Goal: Navigation & Orientation: Go to known website

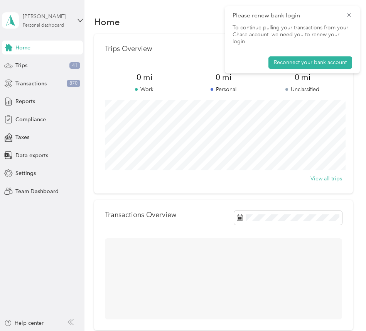
click at [41, 23] on div "Personal dashboard" at bounding box center [43, 25] width 41 height 5
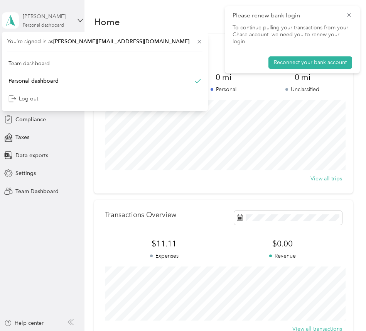
click at [49, 22] on div "[PERSON_NAME] Personal dashboard" at bounding box center [47, 19] width 48 height 15
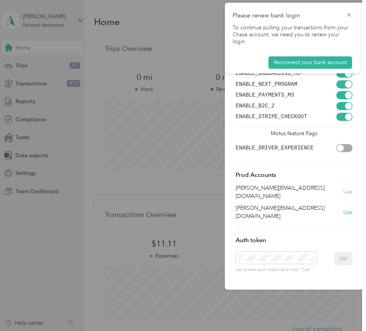
click at [352, 189] on button "Use" at bounding box center [347, 191] width 9 height 8
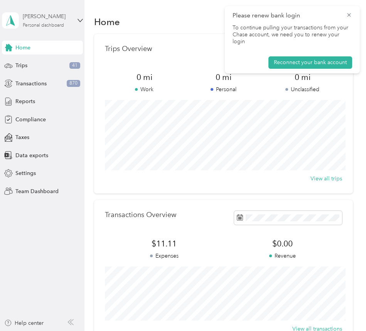
click at [56, 28] on div "Personal dashboard" at bounding box center [43, 25] width 41 height 5
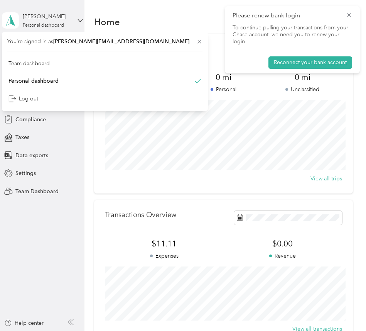
click at [110, 8] on div "Home Trips Overview 0 mi Work 0 mi Personal 0 mi Unclassified View all trips Tr…" at bounding box center [223, 297] width 278 height 594
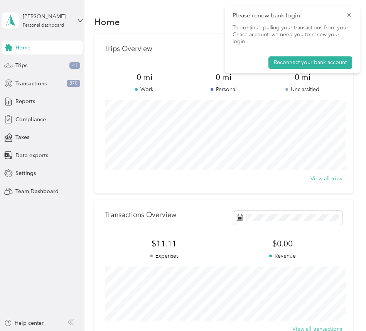
click at [344, 15] on span "Please renew bank login" at bounding box center [293, 16] width 120 height 10
click at [348, 14] on icon at bounding box center [348, 14] width 3 height 3
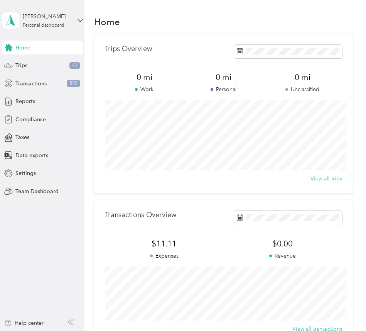
click at [323, 21] on div "Home" at bounding box center [223, 22] width 259 height 16
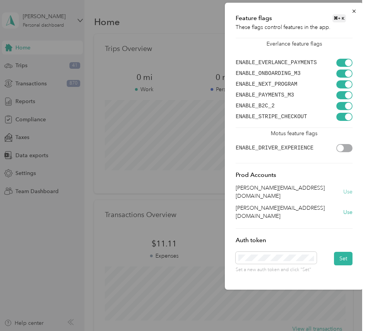
click at [348, 187] on button "Use" at bounding box center [347, 191] width 9 height 8
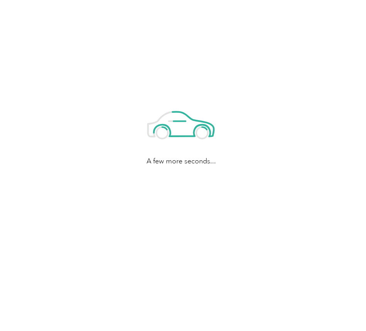
click at [313, 151] on div "A few more seconds..." at bounding box center [181, 132] width 362 height 265
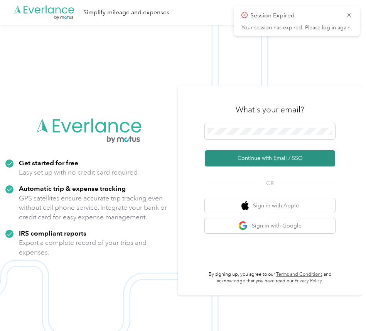
click at [292, 155] on button "Continue with Email / SSO" at bounding box center [270, 158] width 130 height 16
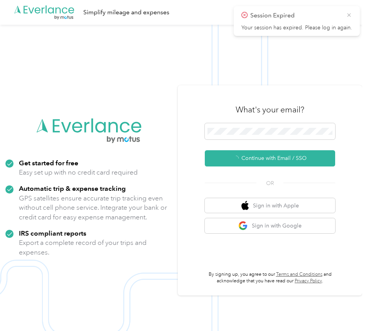
click at [349, 12] on icon at bounding box center [349, 15] width 6 height 7
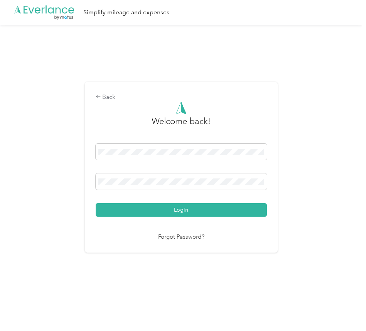
click at [226, 194] on div "Login" at bounding box center [181, 179] width 171 height 73
click at [225, 203] on div "Login" at bounding box center [181, 179] width 171 height 73
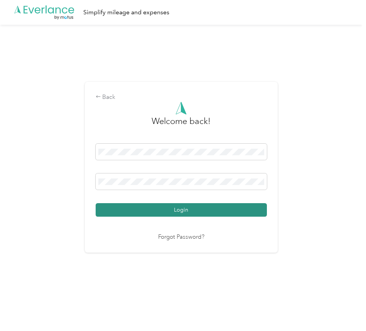
click at [225, 210] on button "Login" at bounding box center [181, 210] width 171 height 14
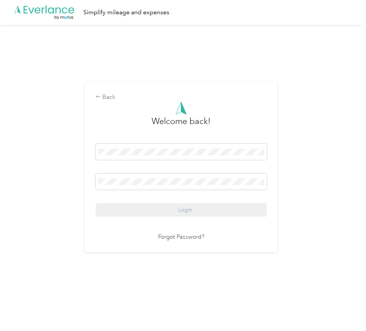
click at [303, 133] on div "Back Welcome back! Login Forgot Password?" at bounding box center [181, 170] width 362 height 291
click at [306, 90] on div "Back Welcome back! Login Forgot Password?" at bounding box center [181, 170] width 362 height 291
